Goal: Navigation & Orientation: Find specific page/section

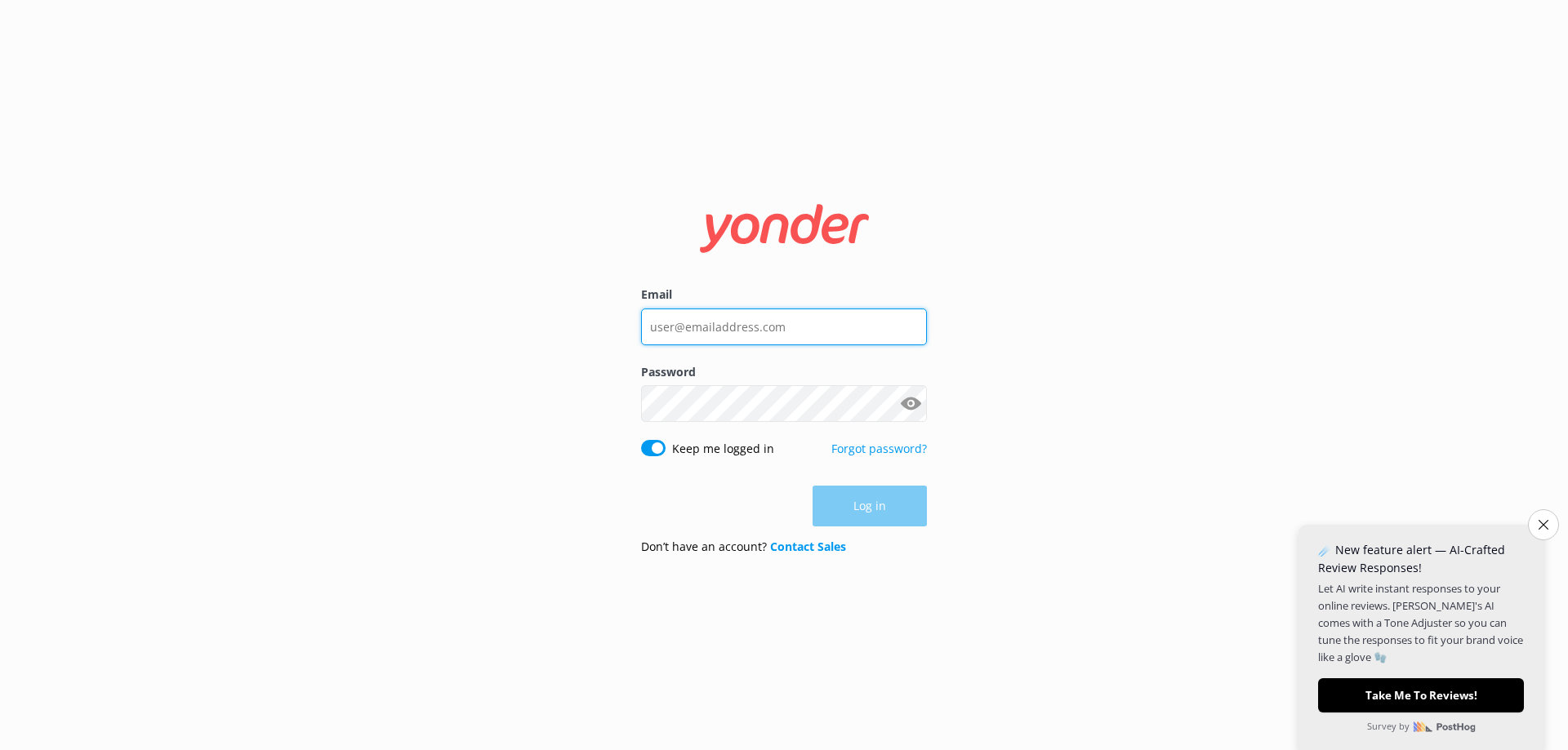
type input "[EMAIL_ADDRESS][DOMAIN_NAME]"
click at [876, 506] on div "Log in" at bounding box center [784, 506] width 286 height 41
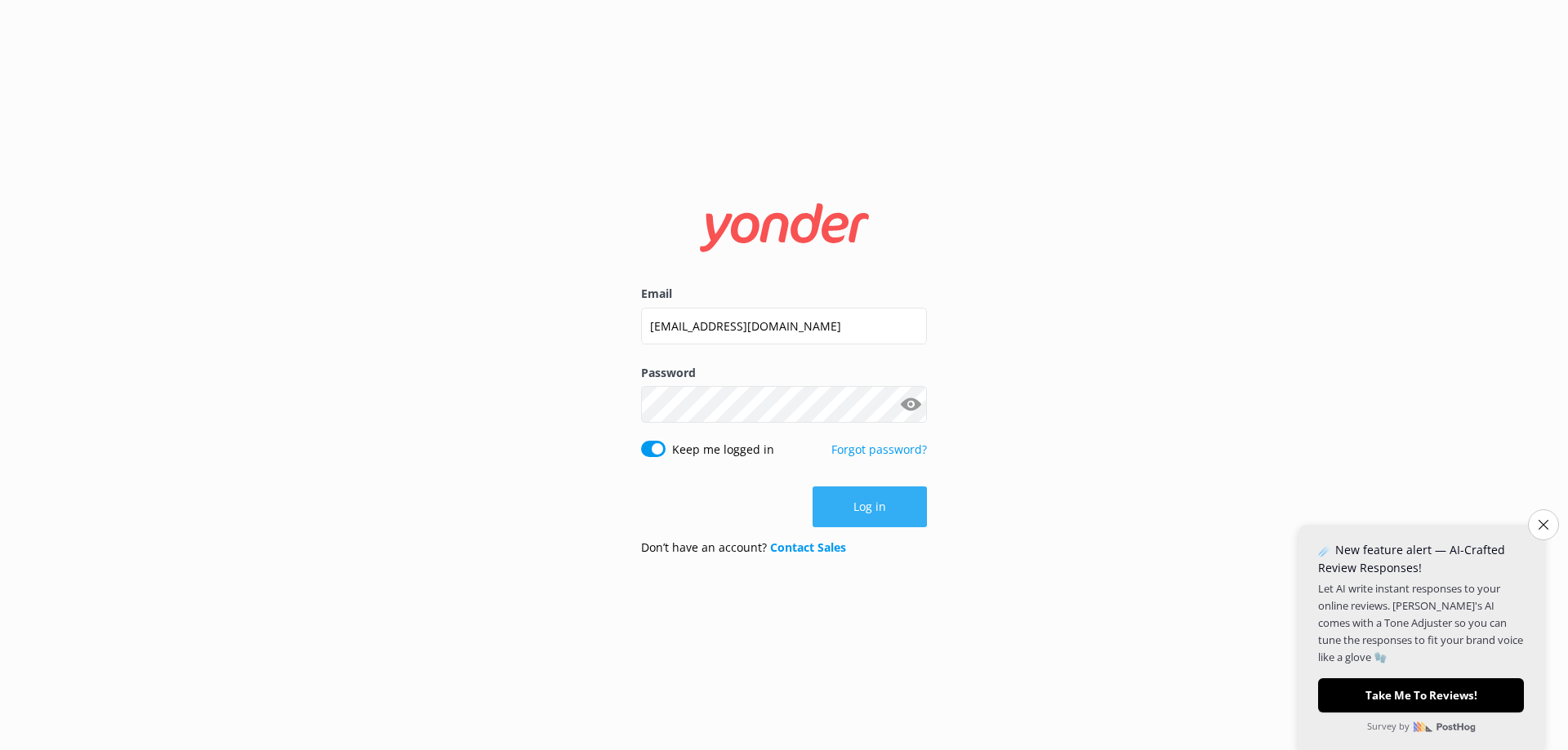
click at [895, 508] on button "Log in" at bounding box center [870, 507] width 115 height 41
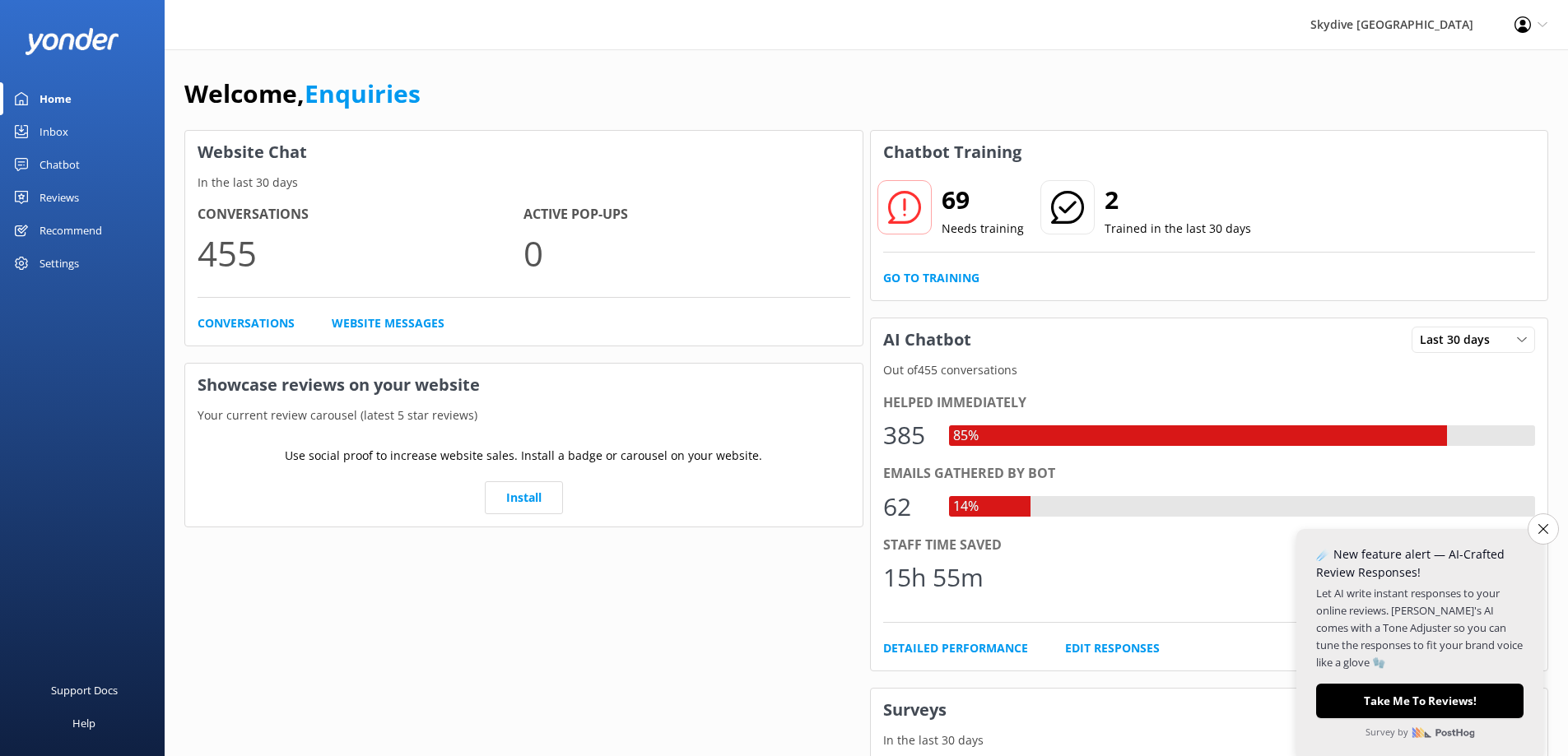
click at [71, 97] on link "Home" at bounding box center [82, 99] width 164 height 33
